Goal: Find specific page/section: Find specific page/section

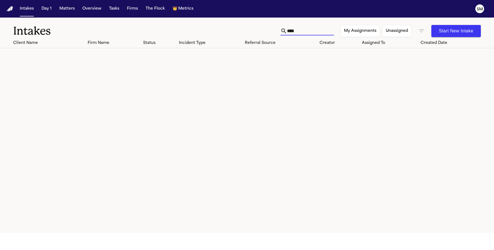
drag, startPoint x: 295, startPoint y: 30, endPoint x: 234, endPoint y: 31, distance: 61.3
click at [234, 31] on div "Intakes **** My Assignments Unassigned Start New Intake" at bounding box center [247, 28] width 494 height 20
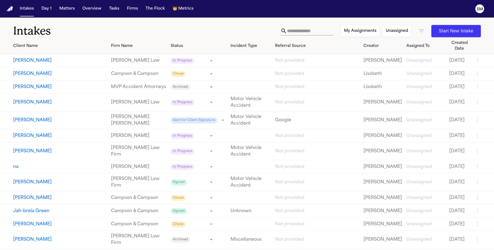
click at [239, 28] on h1 "Intakes" at bounding box center [147, 31] width 268 height 14
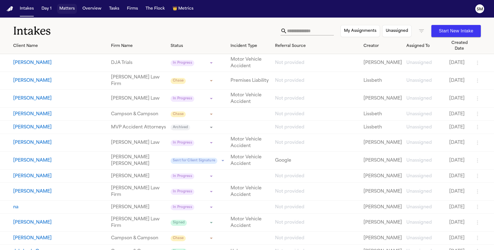
click at [64, 9] on button "Matters" at bounding box center [67, 9] width 20 height 10
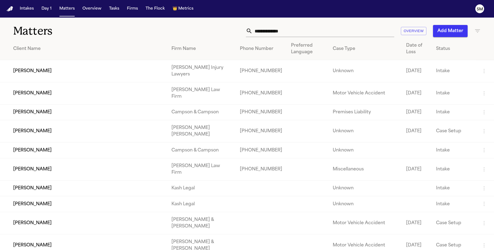
click at [300, 32] on input "text" at bounding box center [324, 31] width 142 height 12
click at [286, 31] on input "text" at bounding box center [324, 31] width 142 height 12
click at [285, 32] on input "text" at bounding box center [324, 31] width 142 height 12
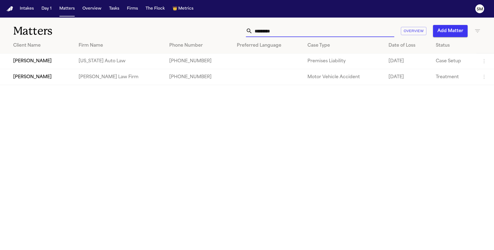
type input "*********"
click at [48, 80] on td "[PERSON_NAME]" at bounding box center [37, 77] width 74 height 16
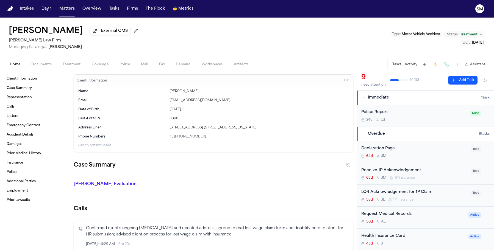
drag, startPoint x: 278, startPoint y: 37, endPoint x: 131, endPoint y: 48, distance: 147.5
click at [278, 37] on div "[PERSON_NAME] External CMS [PERSON_NAME] Law Firm Managing Paralegal: [PERSON_N…" at bounding box center [247, 38] width 494 height 41
click at [23, 79] on span "Client Information" at bounding box center [22, 79] width 31 height 4
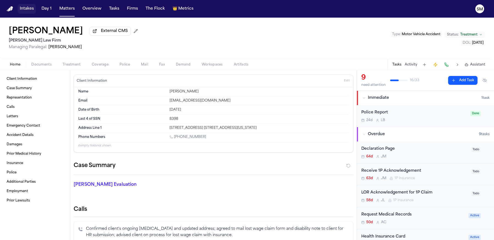
click at [27, 10] on button "Intakes" at bounding box center [27, 9] width 18 height 10
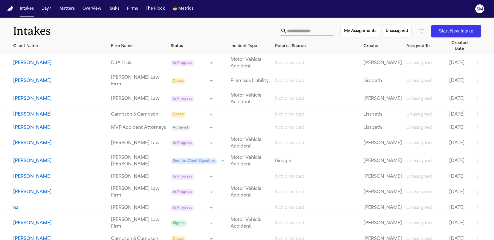
click at [311, 30] on input "text" at bounding box center [310, 31] width 47 height 9
